Goal: Information Seeking & Learning: Check status

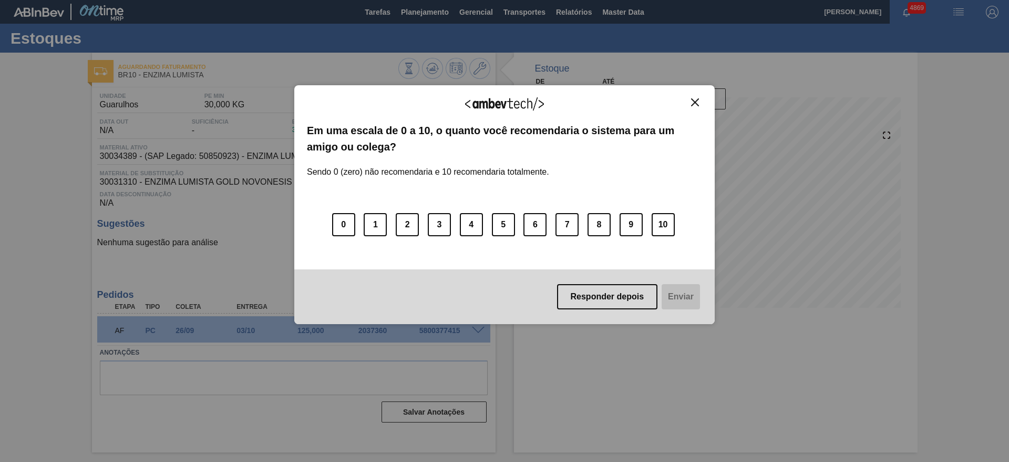
click at [696, 102] on img "Close" at bounding box center [695, 102] width 8 height 8
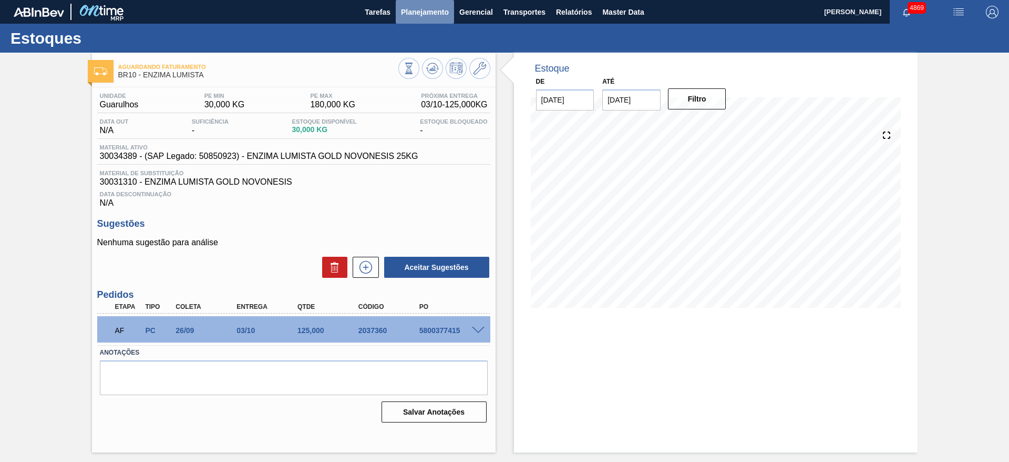
click at [413, 3] on button "Planejamento" at bounding box center [425, 12] width 58 height 24
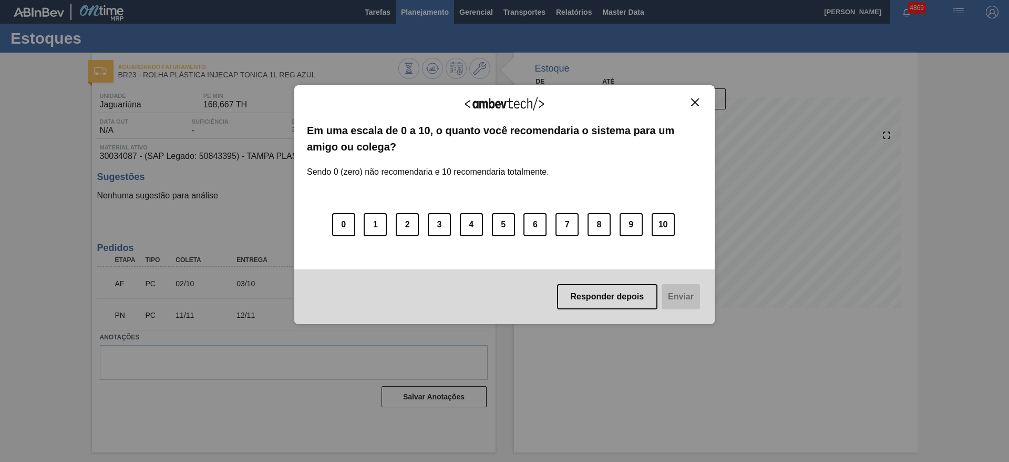
drag, startPoint x: 696, startPoint y: 99, endPoint x: 408, endPoint y: 9, distance: 302.4
click at [696, 99] on img "Close" at bounding box center [695, 102] width 8 height 8
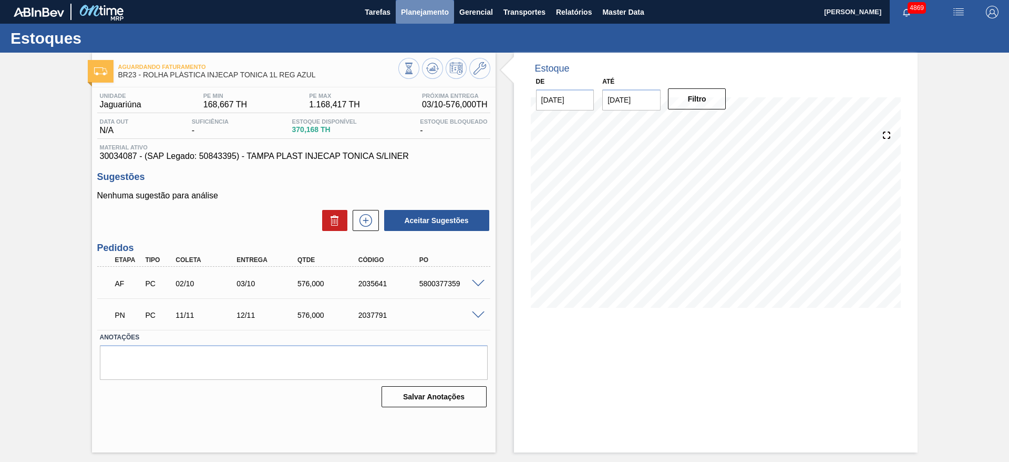
click at [432, 12] on span "Planejamento" at bounding box center [425, 12] width 48 height 13
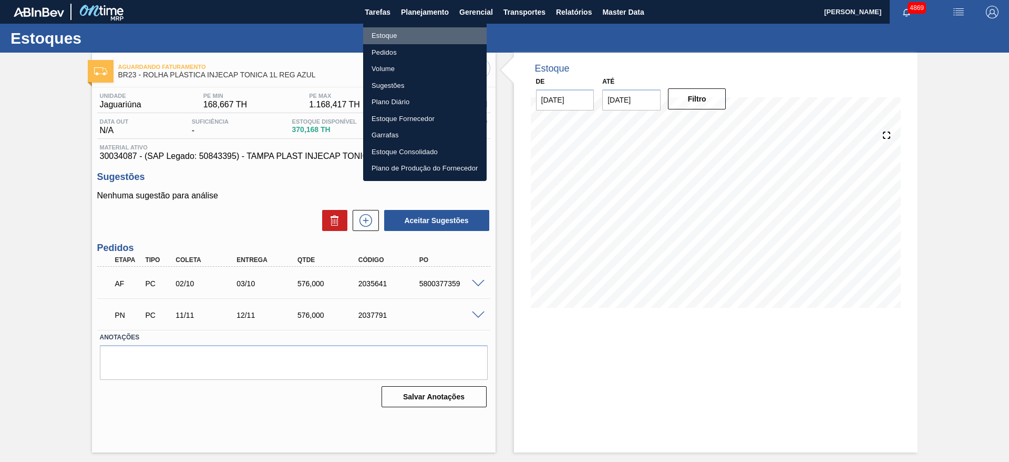
click at [406, 31] on li "Estoque" at bounding box center [425, 35] width 124 height 17
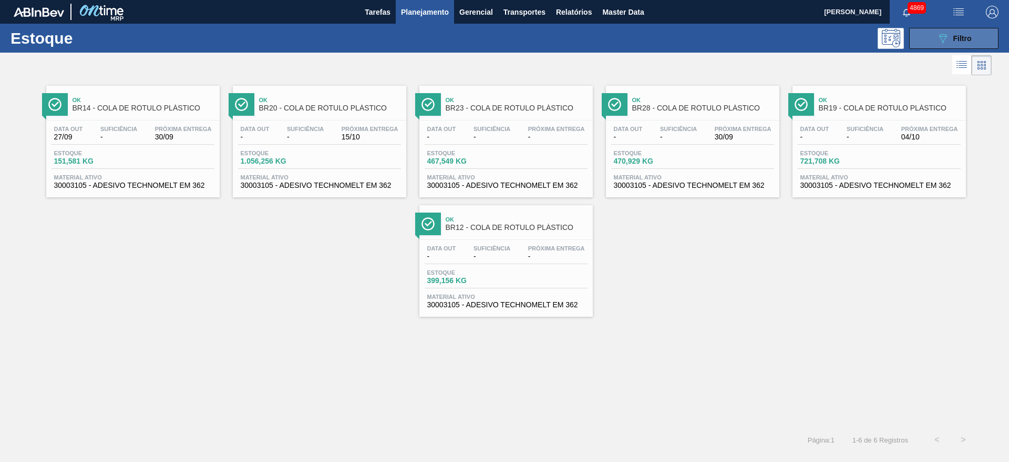
click at [975, 37] on button "089F7B8B-B2A5-4AFE-B5C0-19BA573D28AC Filtro" at bounding box center [953, 38] width 89 height 21
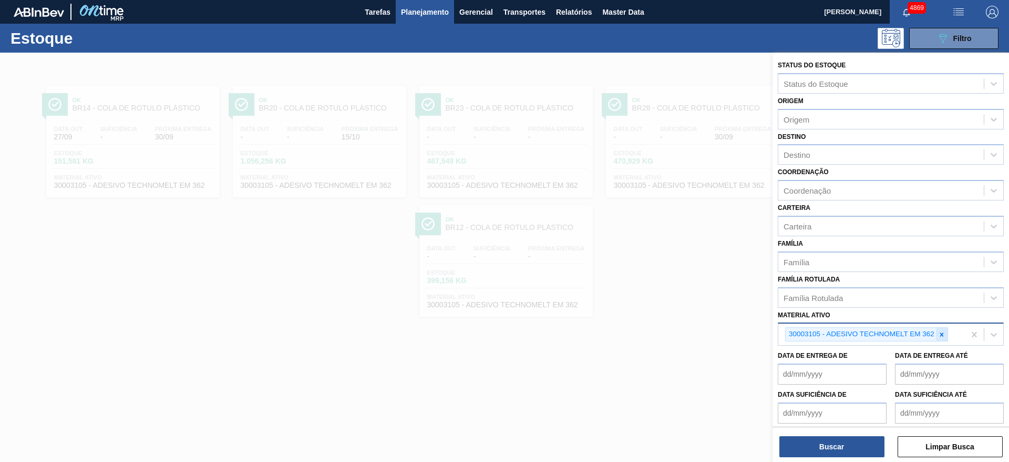
click at [939, 333] on icon at bounding box center [941, 334] width 7 height 7
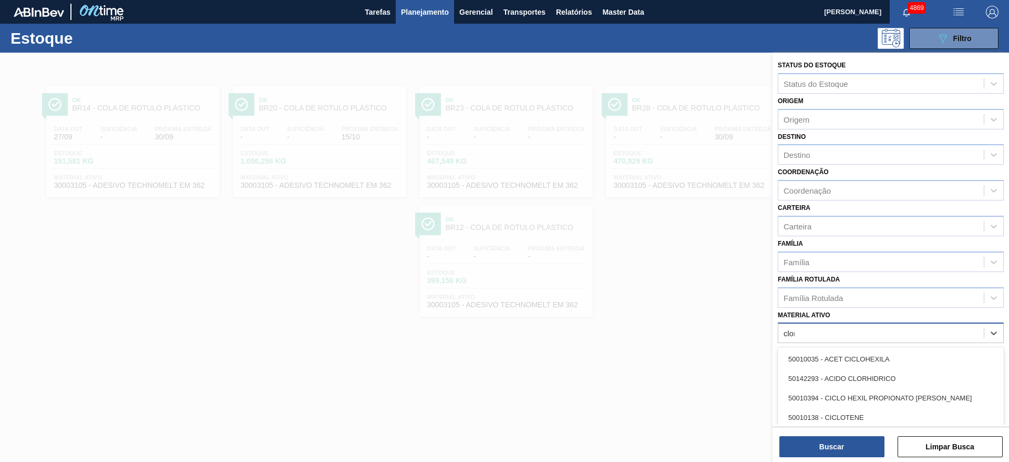
type ativo "[PERSON_NAME]"
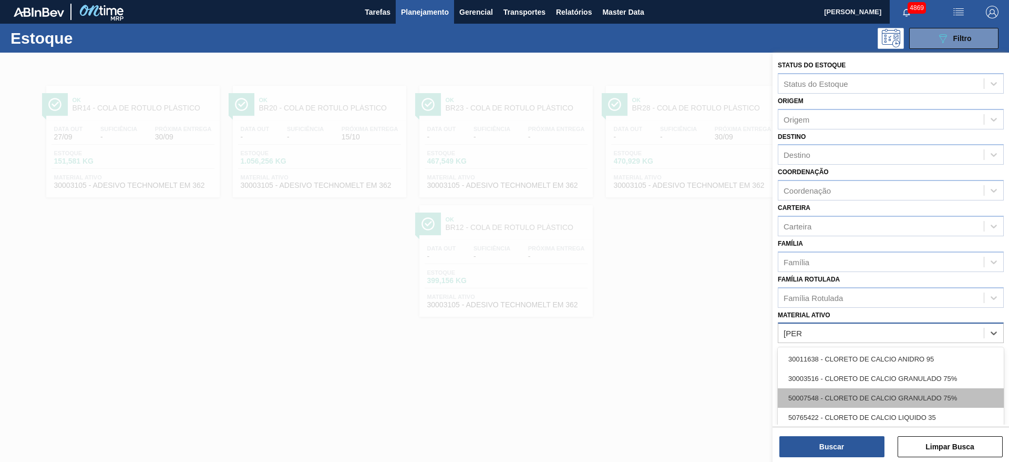
scroll to position [49, 0]
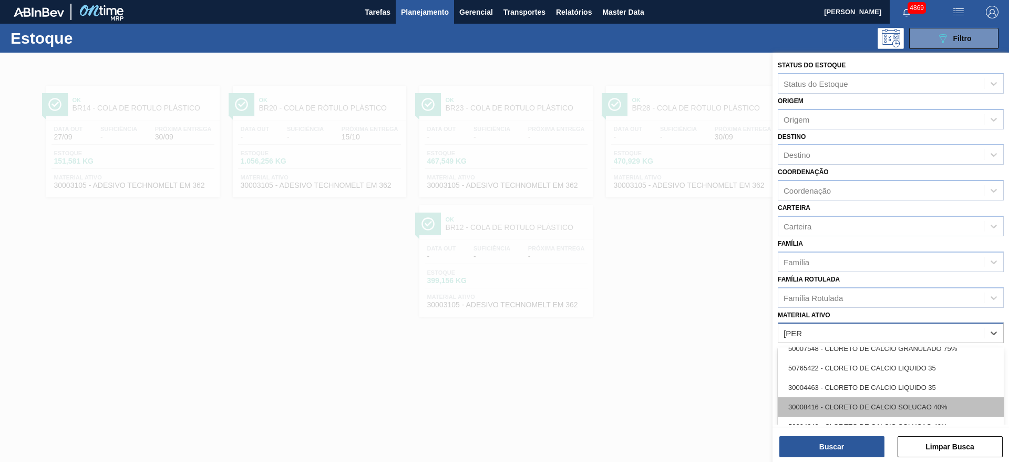
click at [948, 397] on div "30008416 - CLORETO DE CALCIO SOLUCAO 40%" at bounding box center [891, 406] width 226 height 19
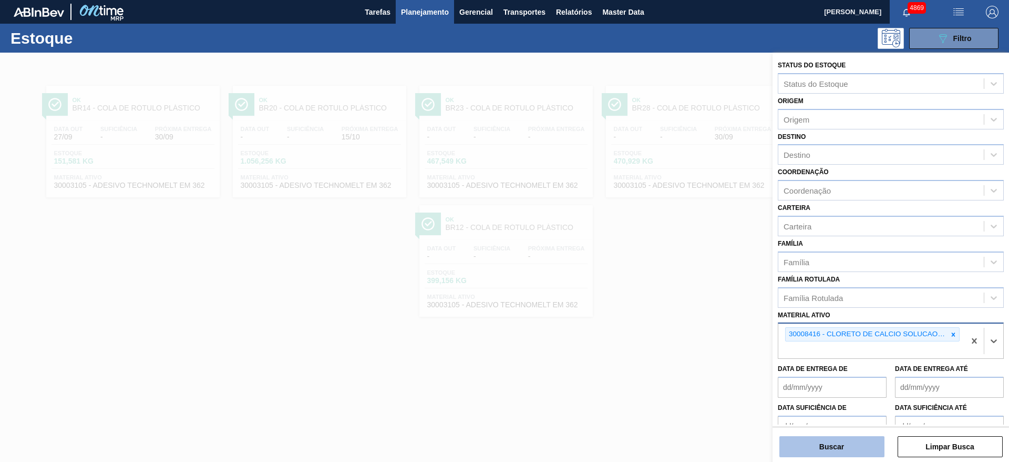
click at [876, 442] on button "Buscar" at bounding box center [832, 446] width 105 height 21
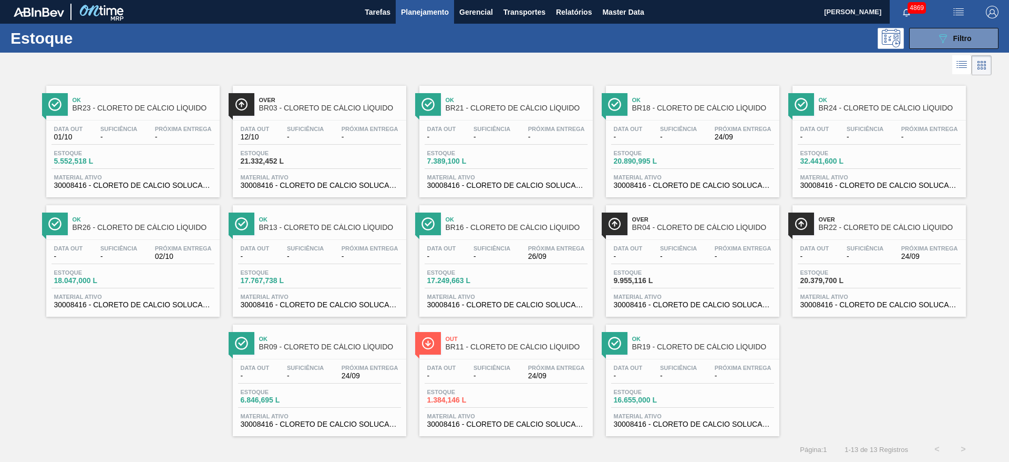
click at [538, 266] on div "Data out - Suficiência - Próxima Entrega 26/09 Estoque 17.249,663 L Material at…" at bounding box center [505, 275] width 173 height 71
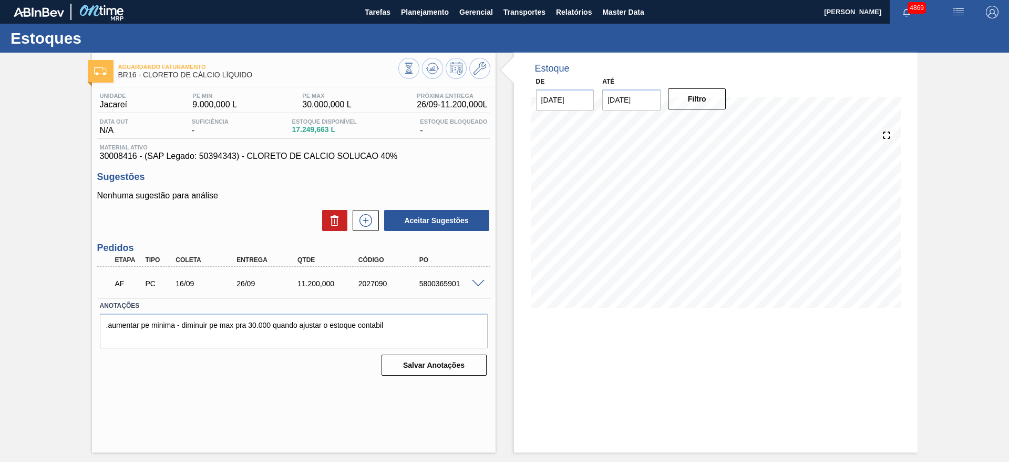
click at [827, 394] on div "Estoque De [DATE] Até [DATE] Filtro" at bounding box center [716, 252] width 404 height 399
